Goal: Transaction & Acquisition: Subscribe to service/newsletter

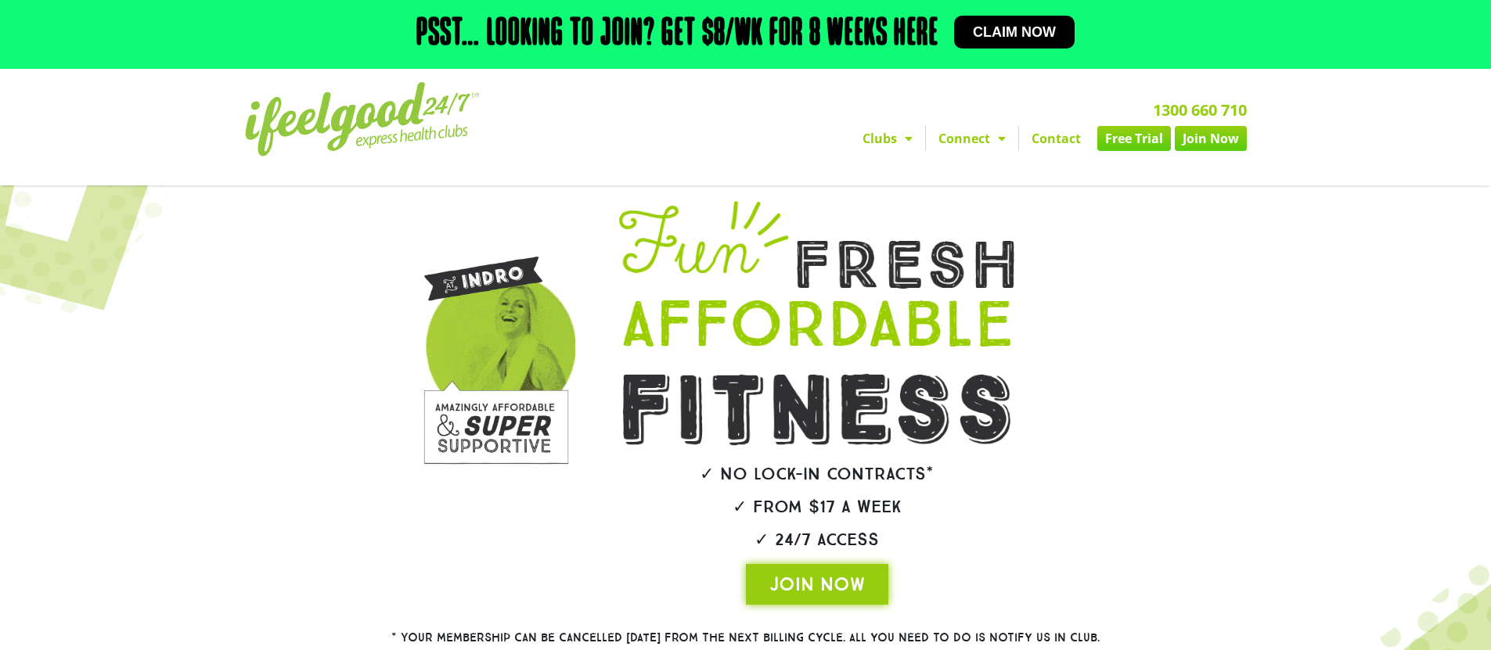
click at [808, 40] on h2 "Psst… Looking to join? Get $8/wk for 8 weeks here" at bounding box center [677, 35] width 522 height 38
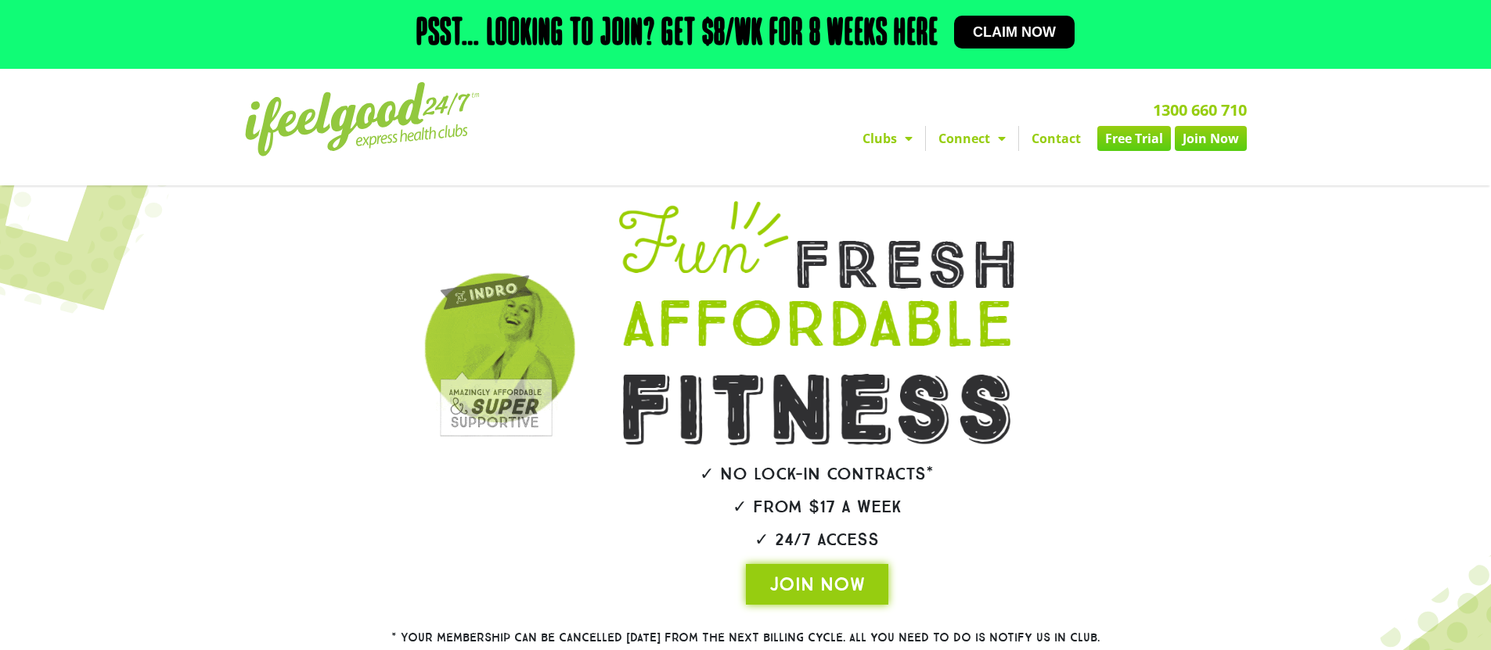
click at [985, 39] on span "Claim now" at bounding box center [1014, 32] width 83 height 14
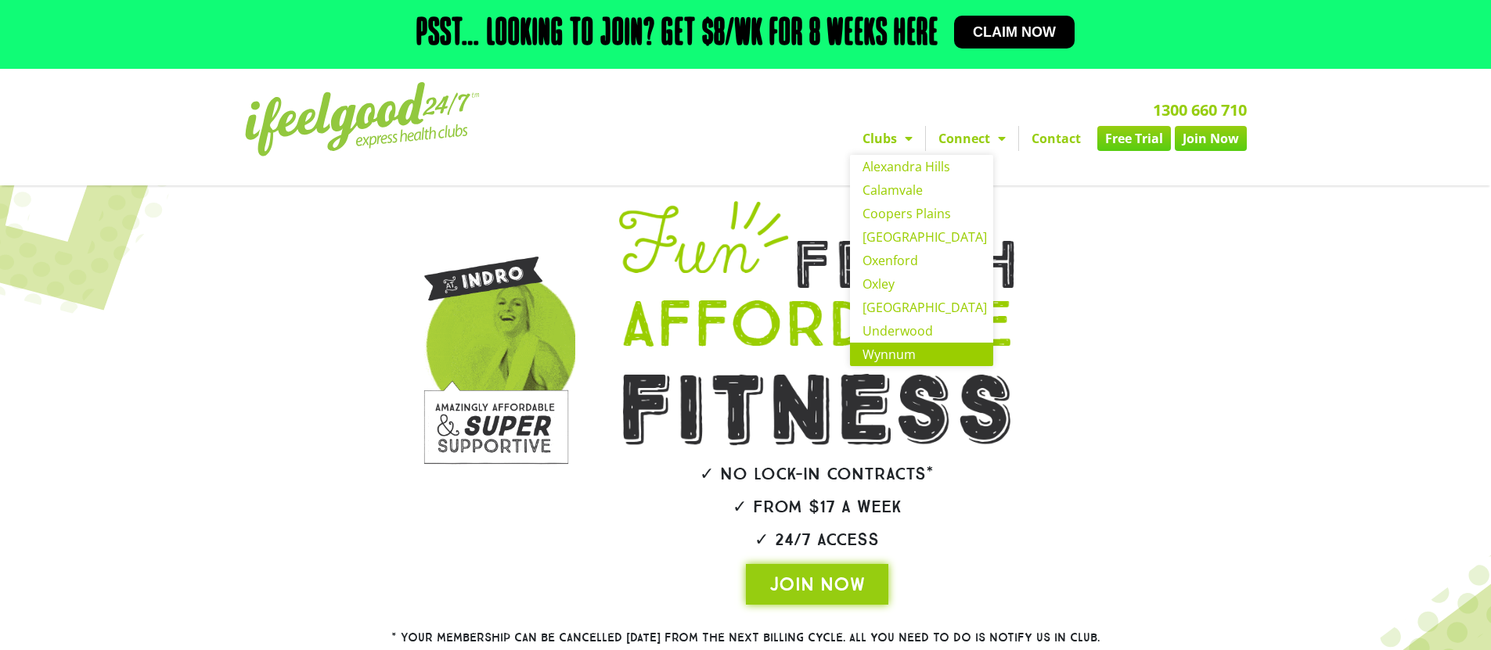
click at [894, 347] on link "Wynnum" at bounding box center [921, 354] width 143 height 23
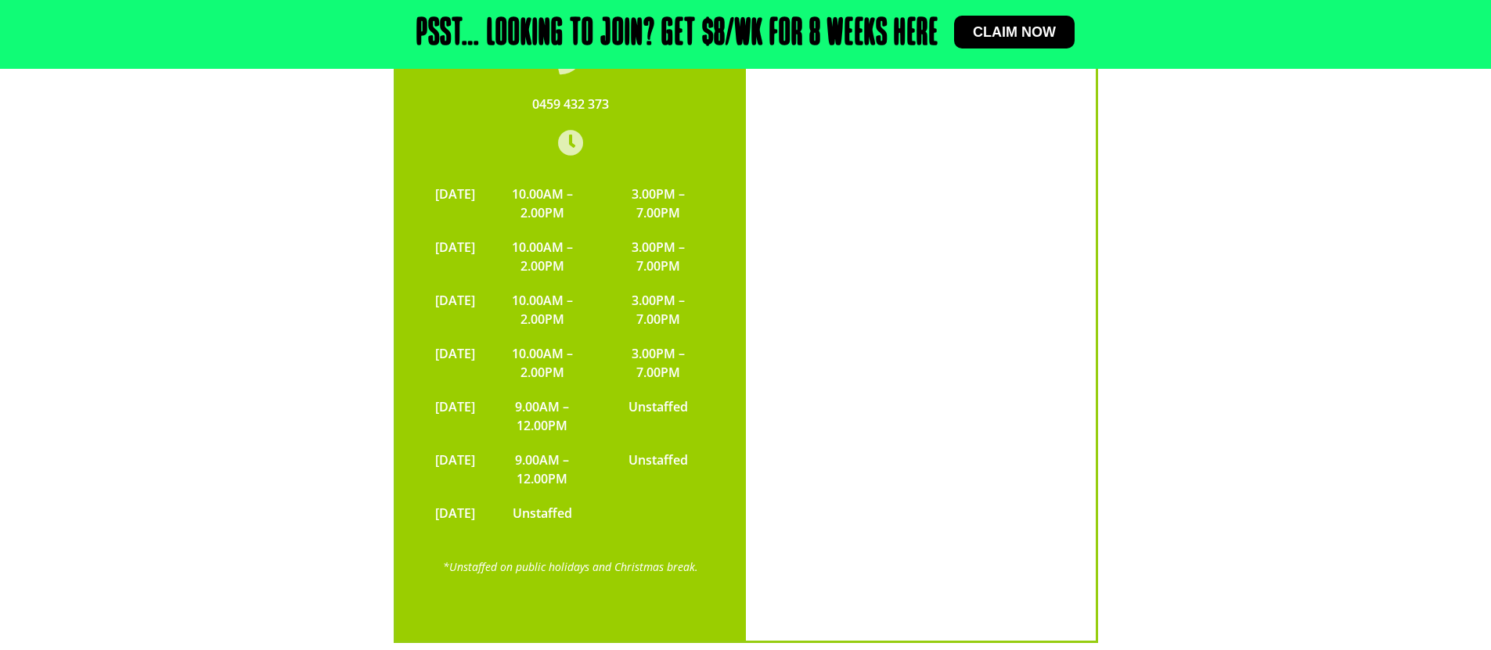
scroll to position [3350, 0]
